Goal: Information Seeking & Learning: Learn about a topic

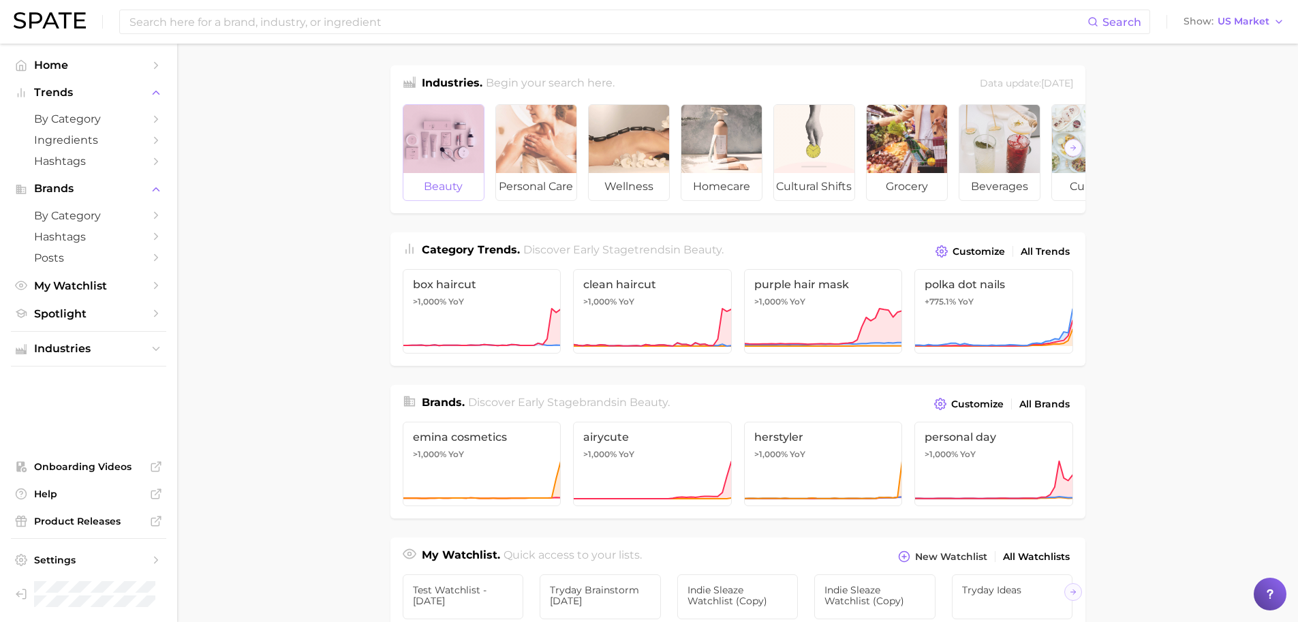
click at [455, 135] on div at bounding box center [443, 139] width 80 height 68
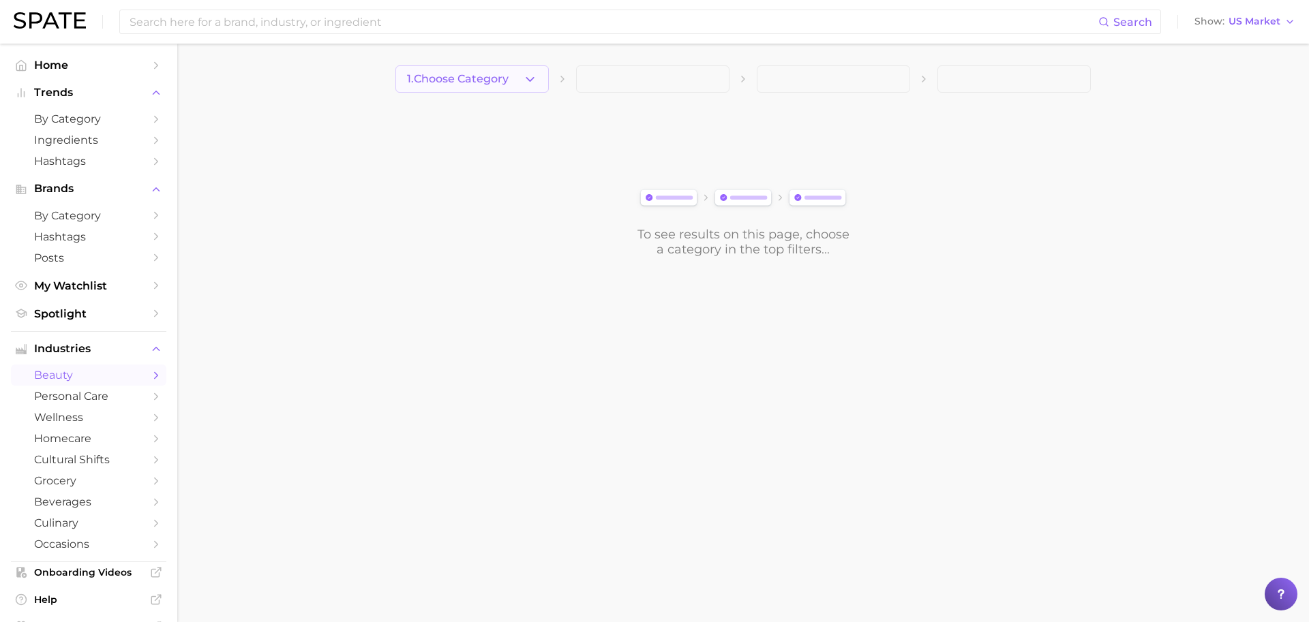
click at [485, 85] on button "1. Choose Category" at bounding box center [471, 78] width 153 height 27
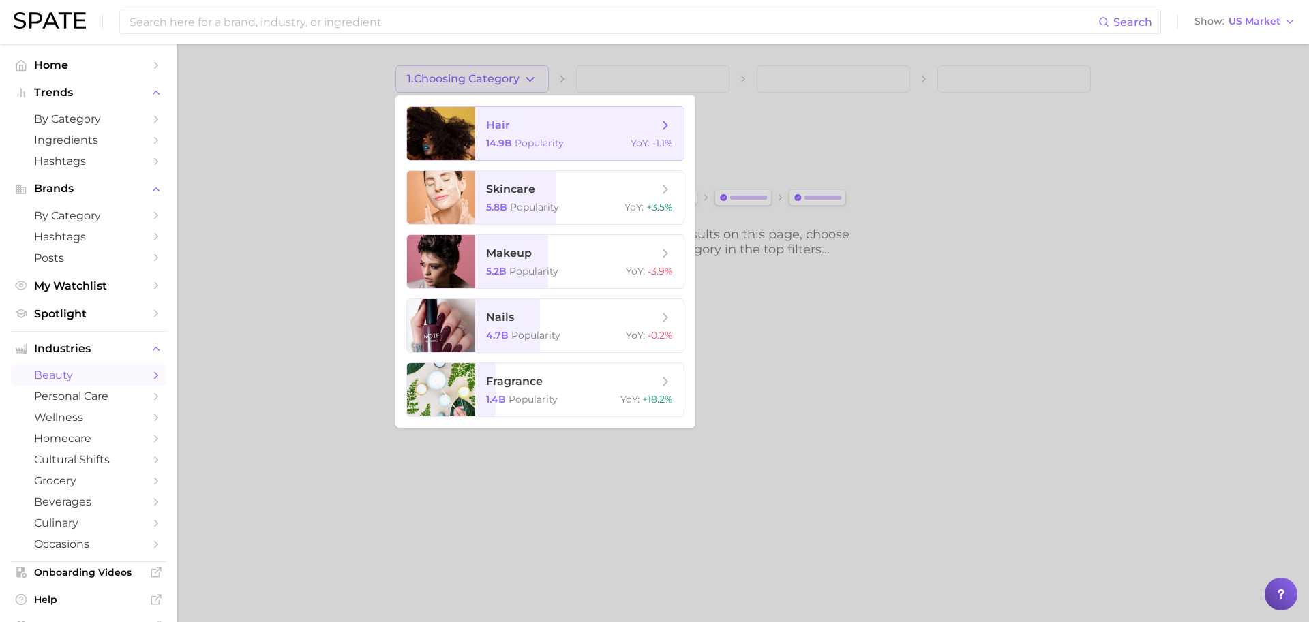
click at [493, 121] on span "hair" at bounding box center [498, 125] width 24 height 13
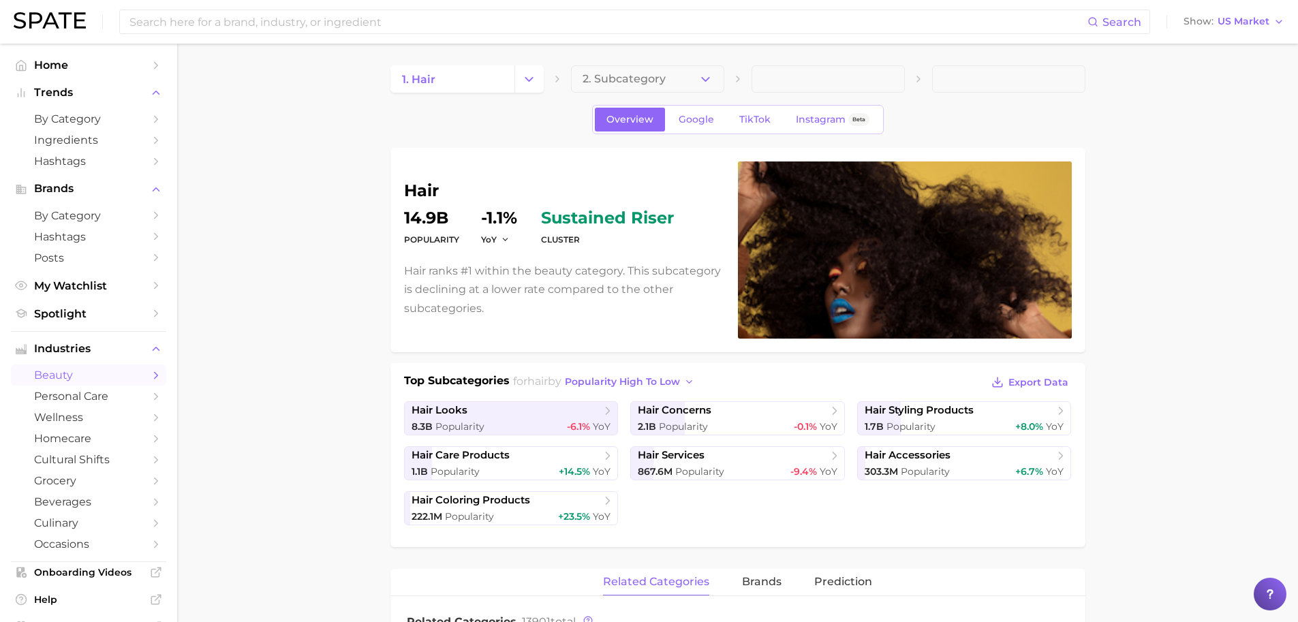
click at [725, 121] on div "Overview Google TikTok Instagram Beta" at bounding box center [738, 119] width 292 height 29
click at [742, 117] on span "TikTok" at bounding box center [754, 120] width 31 height 12
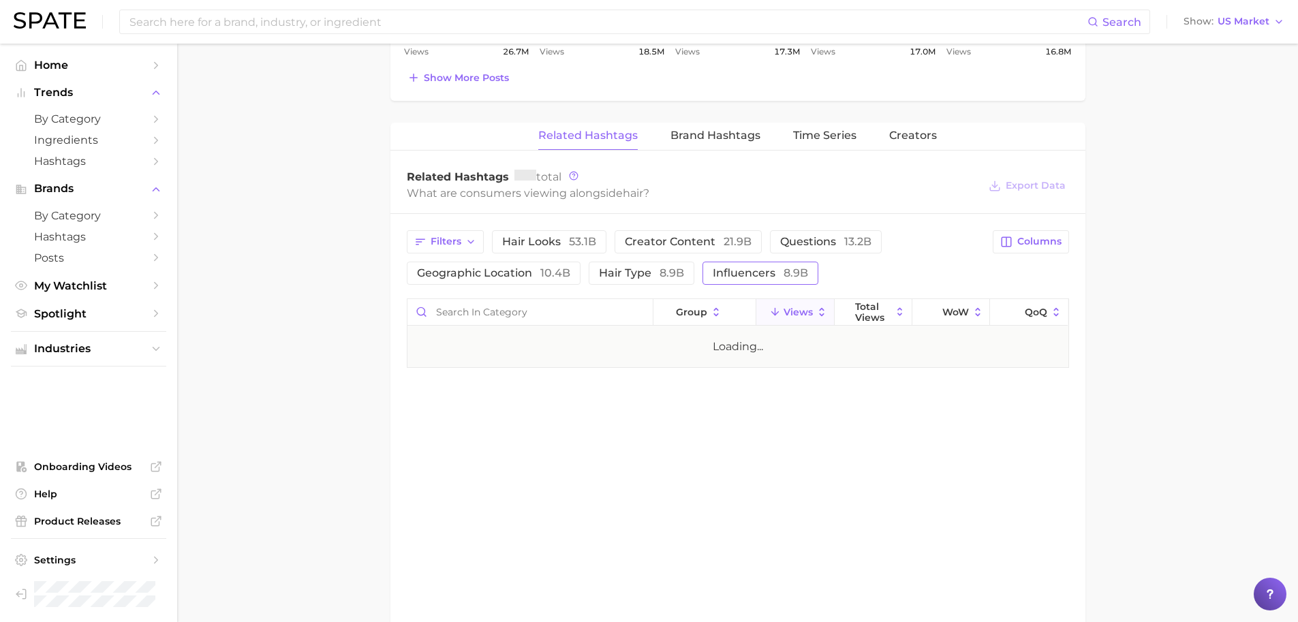
scroll to position [891, 0]
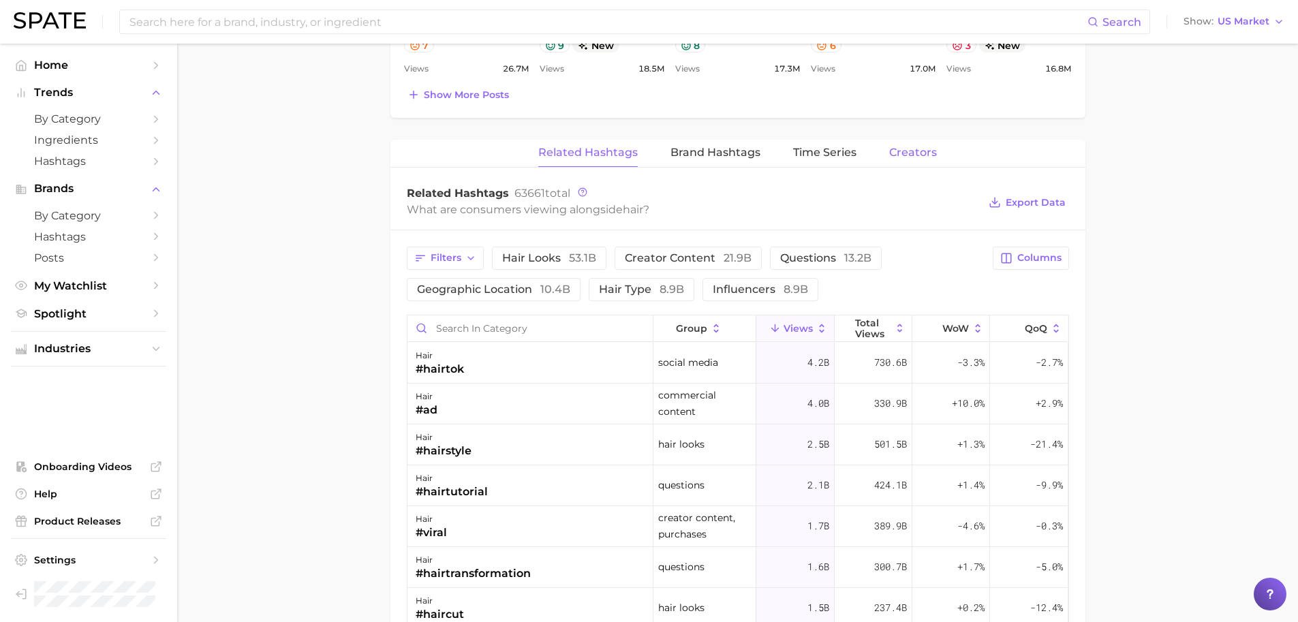
click at [900, 156] on span "Creators" at bounding box center [913, 153] width 48 height 12
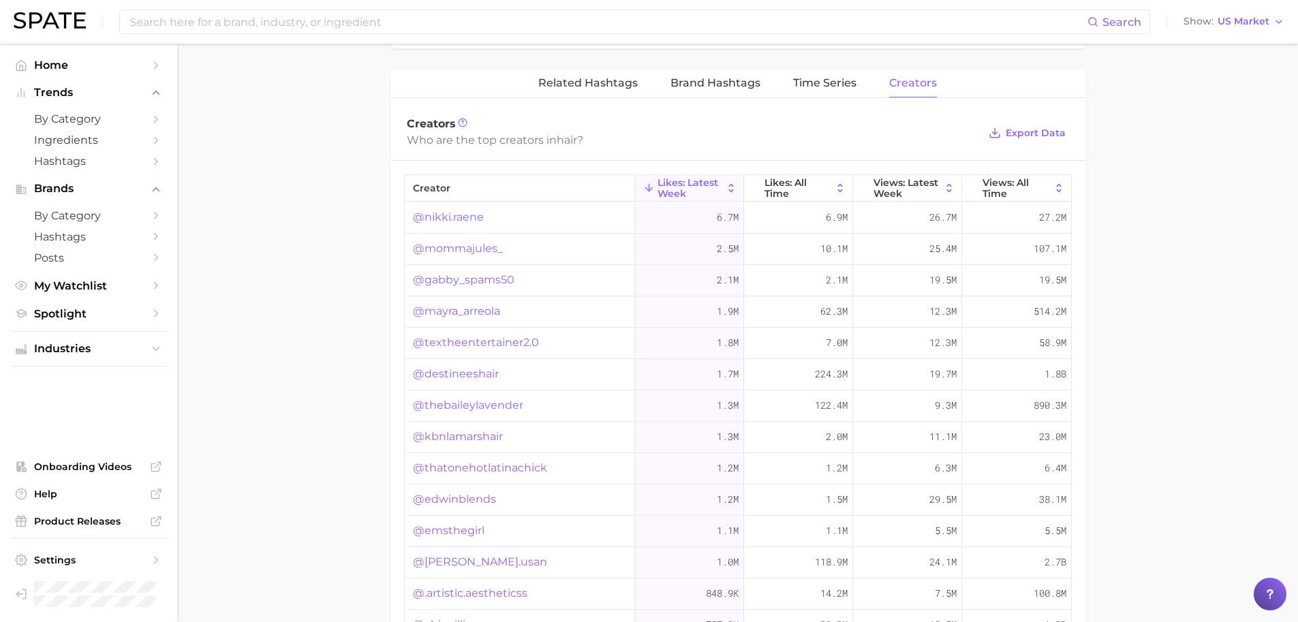
scroll to position [961, 0]
click at [468, 214] on link "@nikki.raene" at bounding box center [448, 217] width 71 height 16
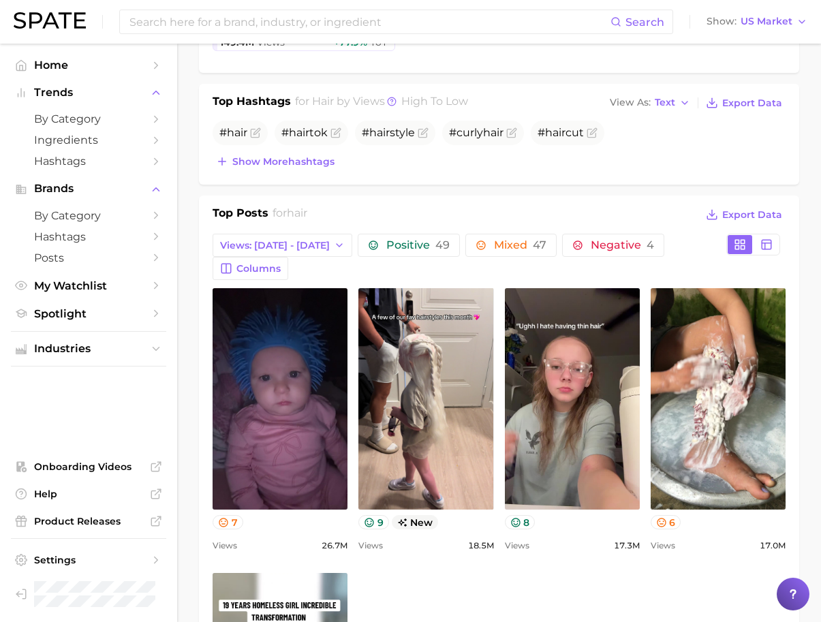
scroll to position [0, 0]
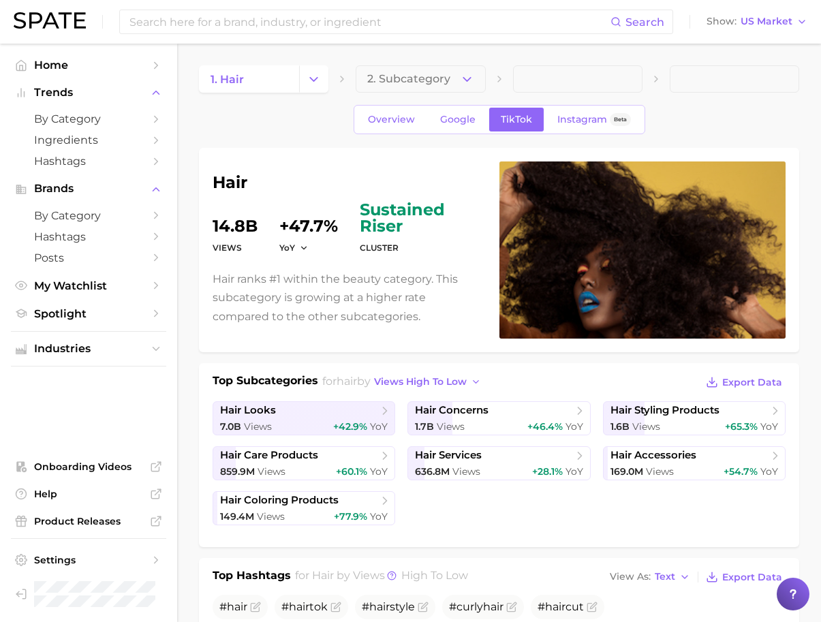
click at [434, 72] on button "2. Subcategory" at bounding box center [420, 78] width 129 height 27
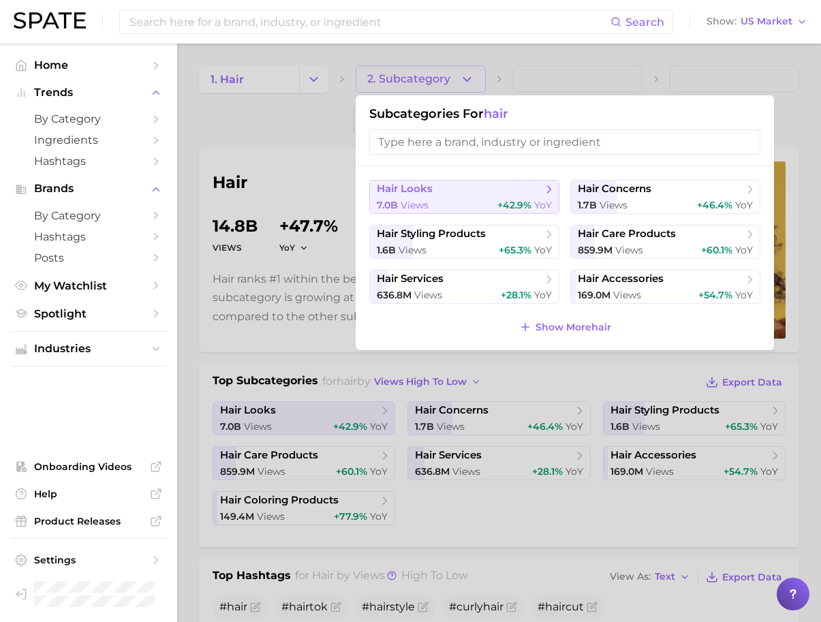
click at [423, 194] on span "hair looks" at bounding box center [405, 189] width 56 height 13
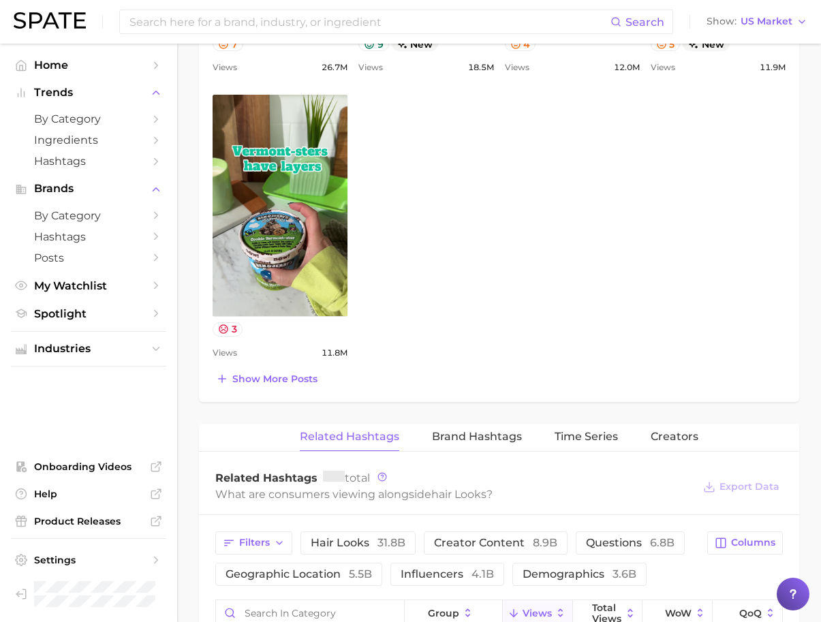
scroll to position [1263, 0]
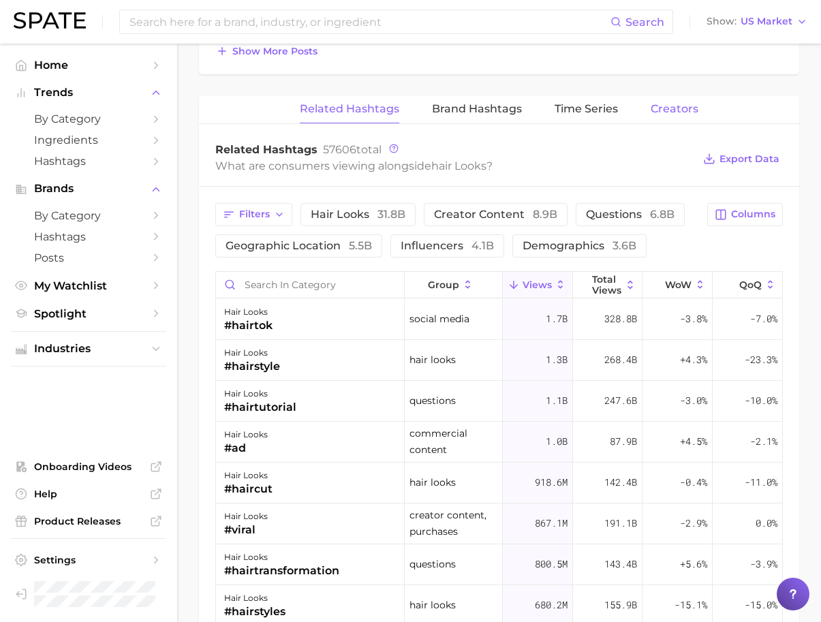
click at [680, 103] on span "Creators" at bounding box center [675, 109] width 48 height 12
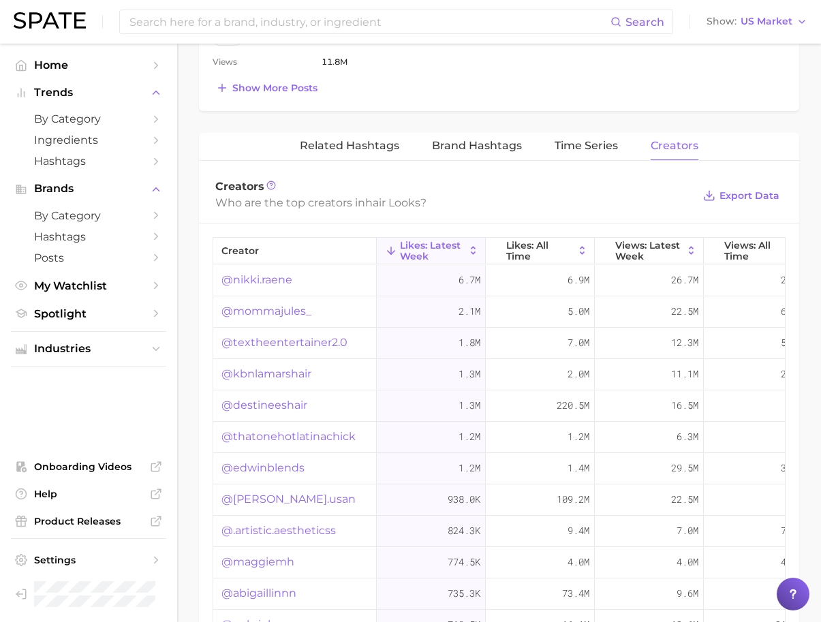
scroll to position [1300, 0]
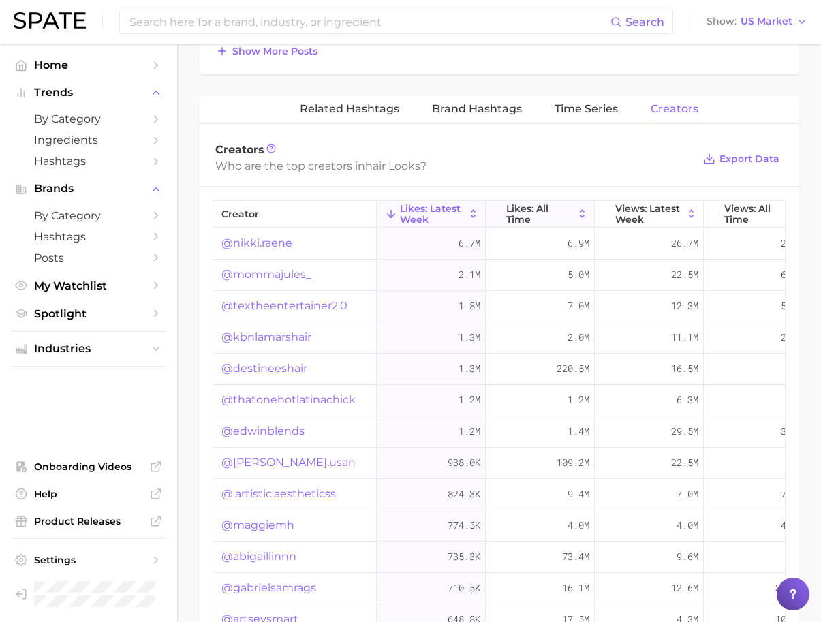
click at [553, 203] on span "Likes: All Time" at bounding box center [539, 214] width 67 height 22
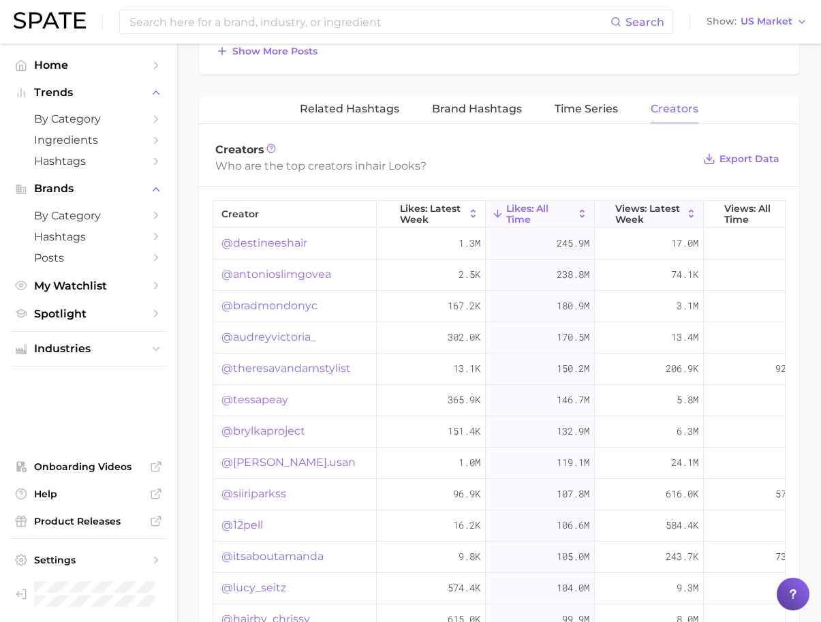
click at [654, 203] on span "Views: Latest Week" at bounding box center [648, 214] width 67 height 22
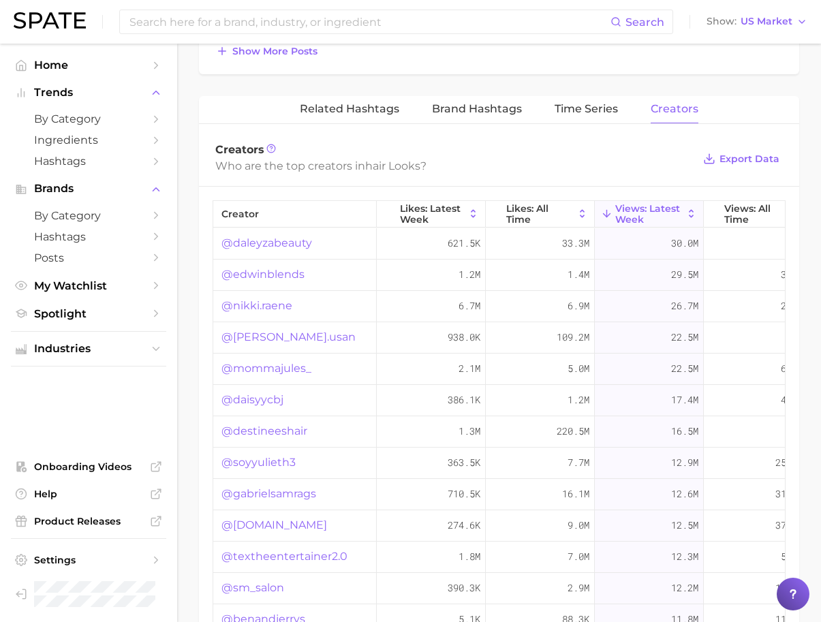
click at [684, 201] on button "Views: Latest Week" at bounding box center [649, 214] width 109 height 27
click at [737, 203] on span "Views: All Time" at bounding box center [759, 214] width 68 height 22
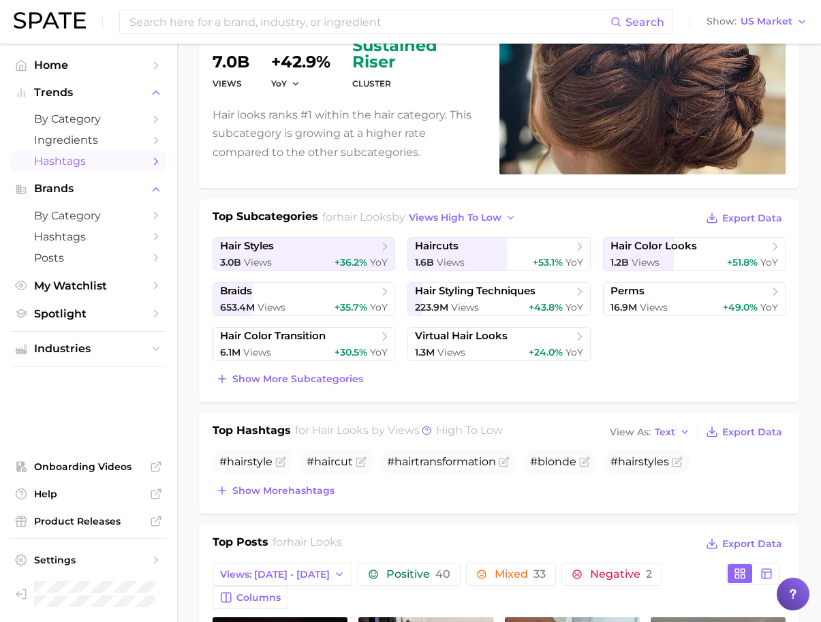
scroll to position [0, 0]
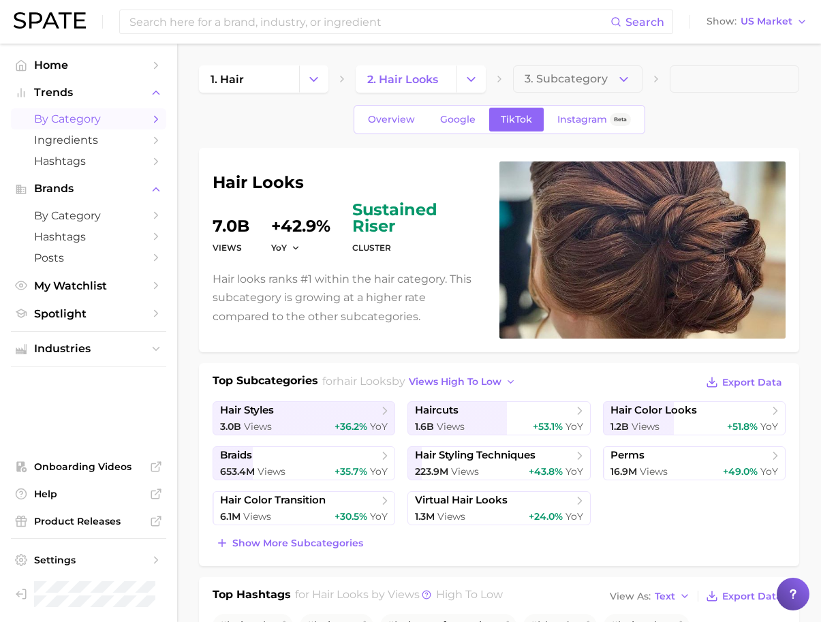
click at [100, 119] on span "by Category" at bounding box center [88, 118] width 109 height 13
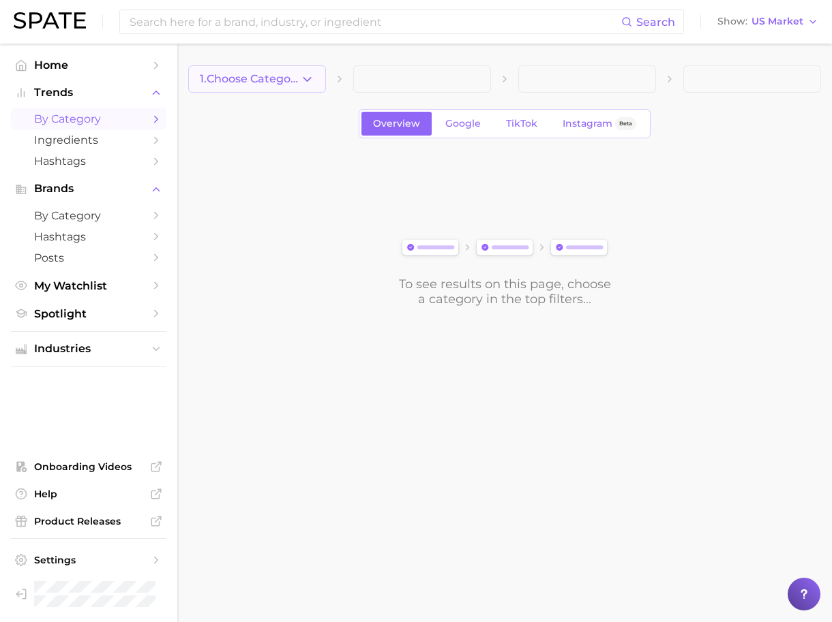
click at [265, 85] on span "1. Choose Category" at bounding box center [250, 79] width 100 height 12
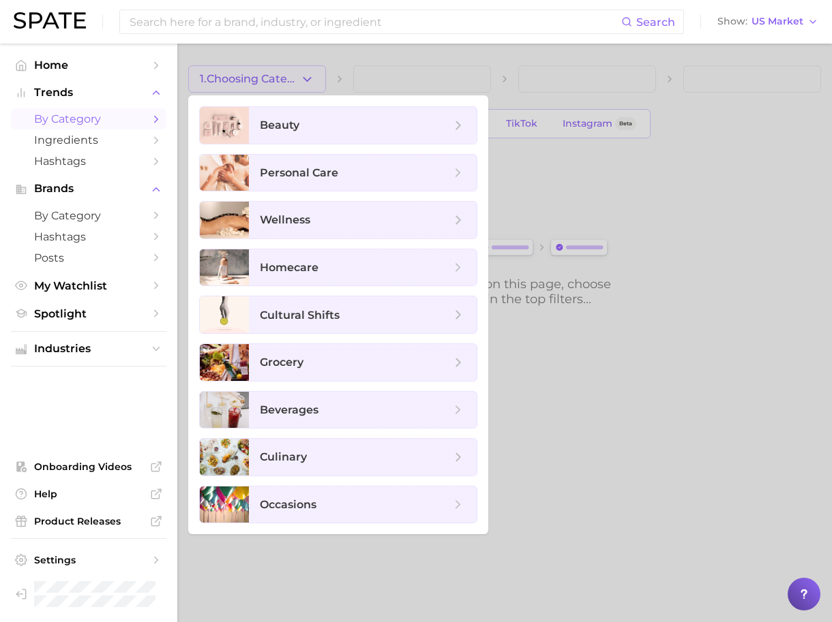
drag, startPoint x: 513, startPoint y: 111, endPoint x: 536, endPoint y: 147, distance: 42.7
click at [513, 111] on div at bounding box center [416, 311] width 832 height 622
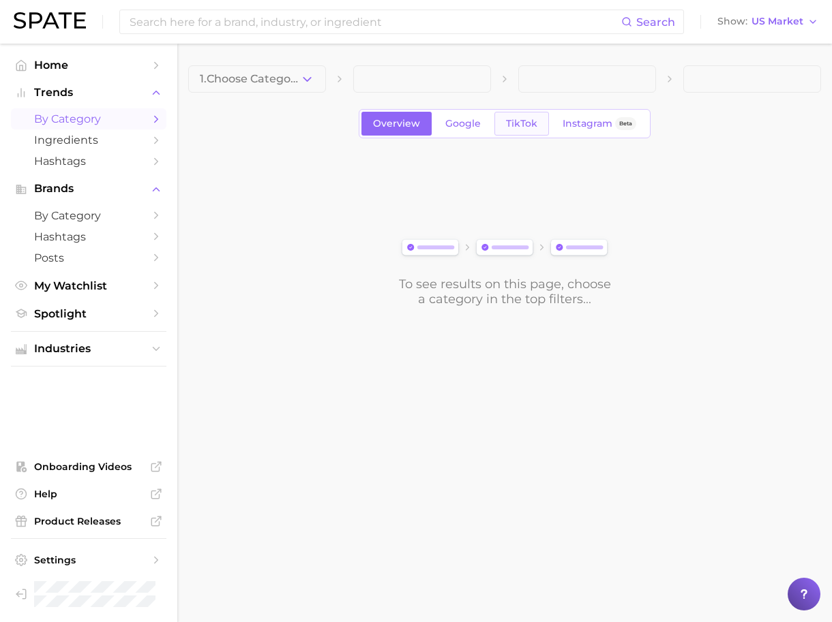
click at [532, 123] on span "TikTok" at bounding box center [521, 124] width 31 height 12
click at [264, 87] on button "1. Choose Category" at bounding box center [257, 78] width 138 height 27
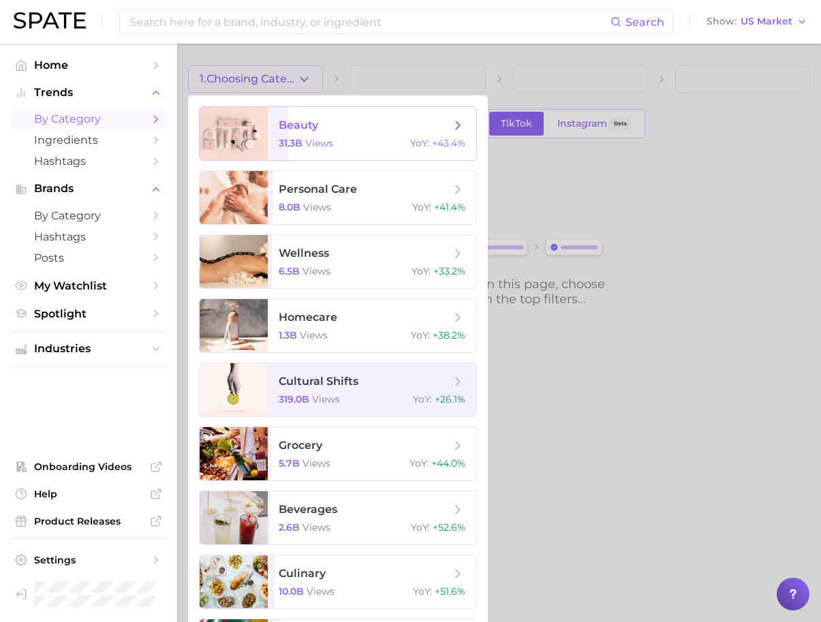
click at [270, 123] on span "beauty 31.3b views YoY : +43.4%" at bounding box center [372, 133] width 209 height 53
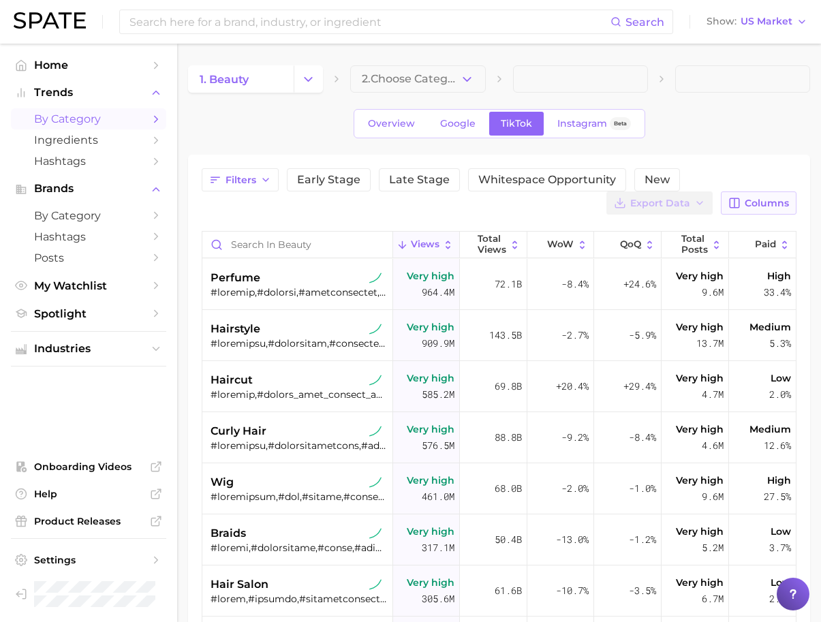
click at [749, 209] on button "Columns" at bounding box center [759, 203] width 76 height 23
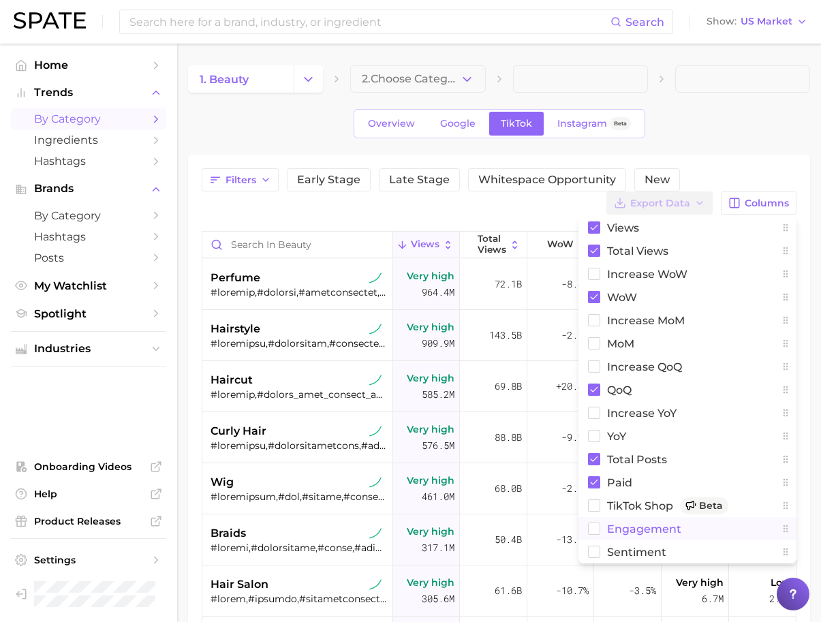
click at [630, 525] on span "engagement" at bounding box center [644, 529] width 74 height 12
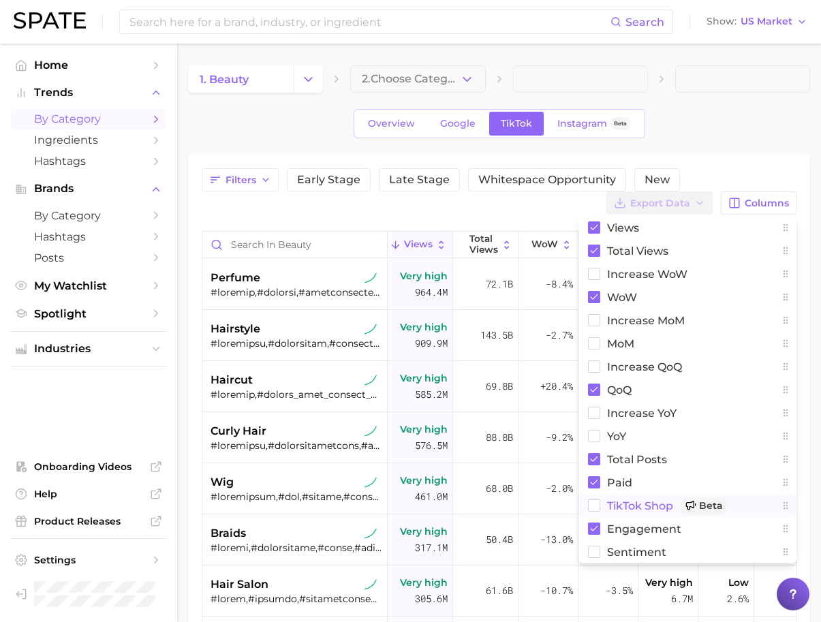
click at [631, 509] on span "TikTok Shop Beta" at bounding box center [667, 506] width 121 height 17
click at [760, 121] on div "Overview Google TikTok Instagram Beta" at bounding box center [499, 123] width 622 height 29
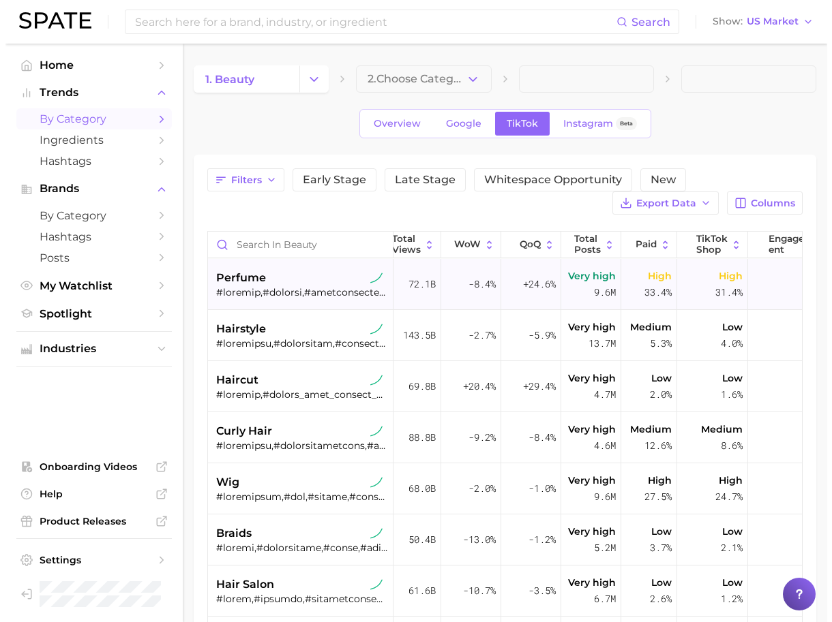
scroll to position [0, 127]
